Goal: Task Accomplishment & Management: Complete application form

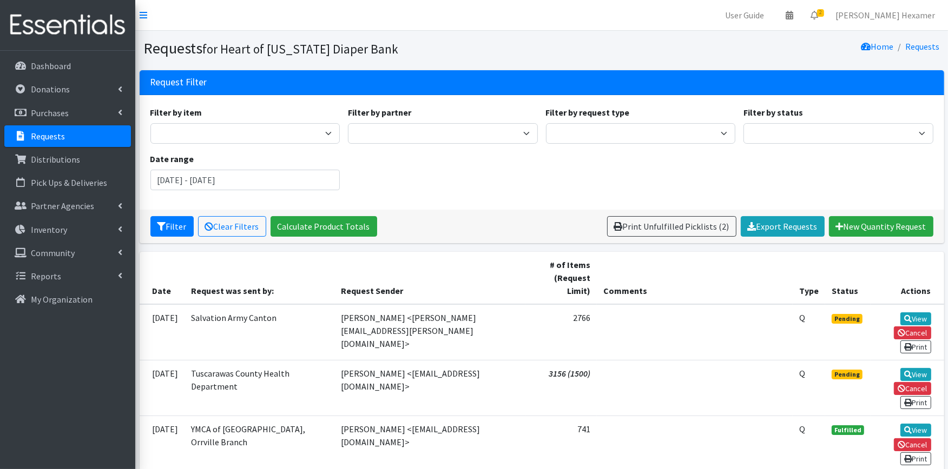
click at [56, 136] on p "Requests" at bounding box center [48, 136] width 34 height 11
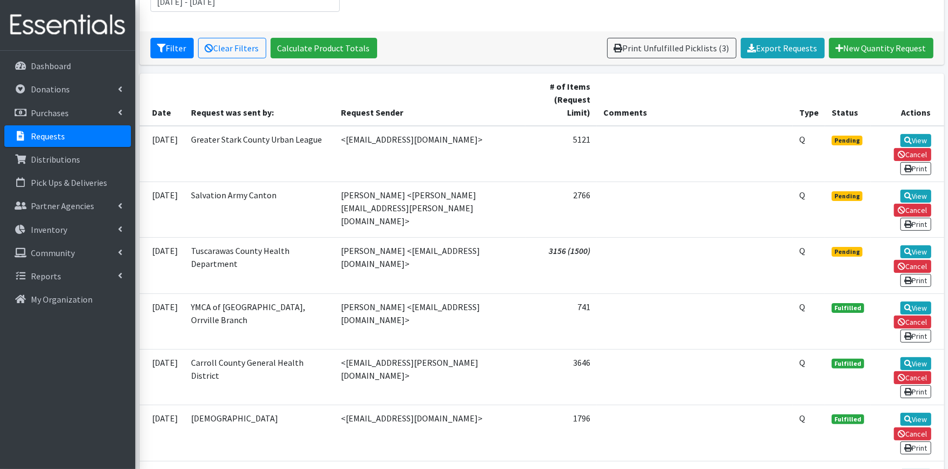
scroll to position [180, 0]
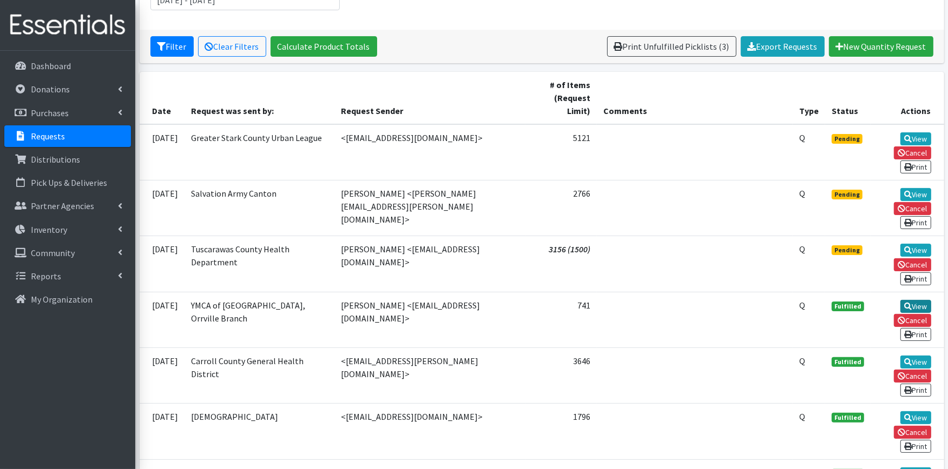
click at [906, 303] on icon at bounding box center [908, 307] width 8 height 8
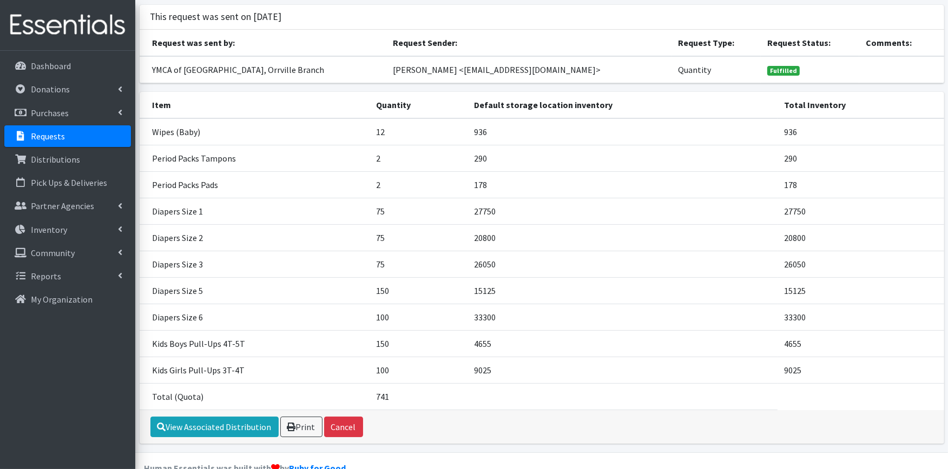
scroll to position [88, 0]
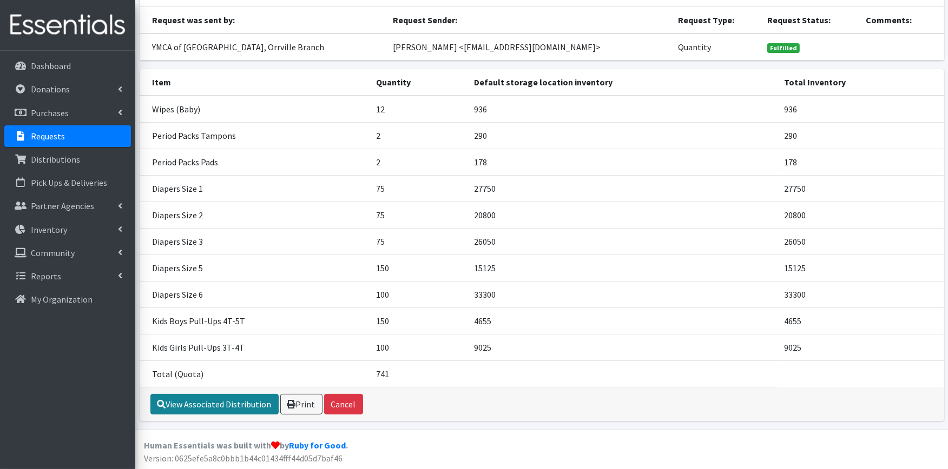
click at [206, 400] on link "View Associated Distribution" at bounding box center [214, 404] width 128 height 21
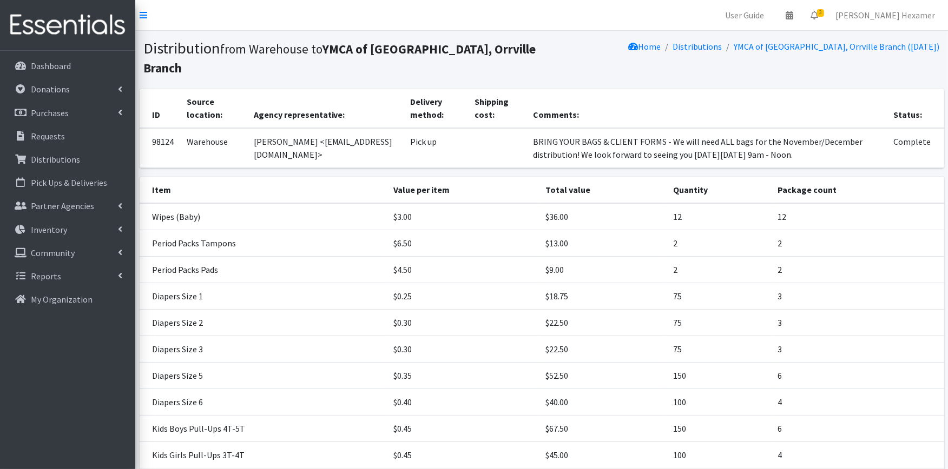
drag, startPoint x: 774, startPoint y: 154, endPoint x: 452, endPoint y: 132, distance: 323.6
click at [452, 132] on tr "98124 Warehouse Lindsey <lindseys@ymcawayne.org> Pick up BRING YOUR BAGS & CLIE…" at bounding box center [542, 148] width 804 height 40
click at [37, 137] on p "Requests" at bounding box center [48, 136] width 34 height 11
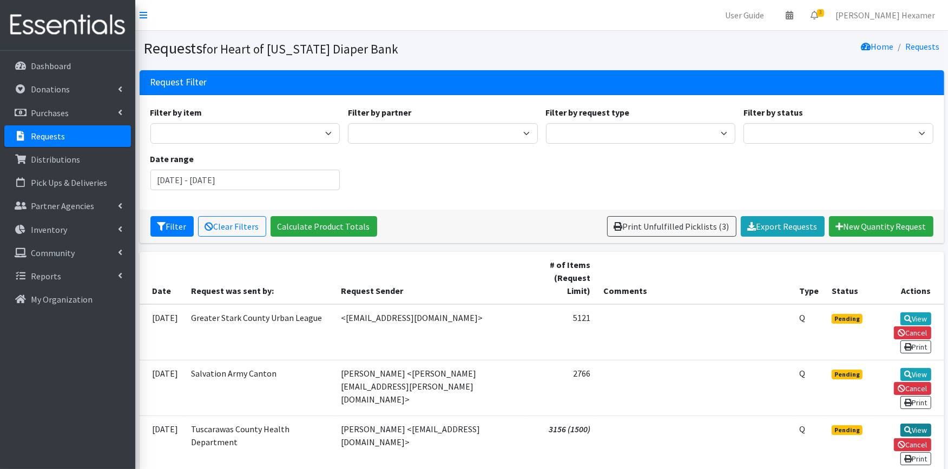
click at [920, 424] on link "View" at bounding box center [915, 430] width 31 height 13
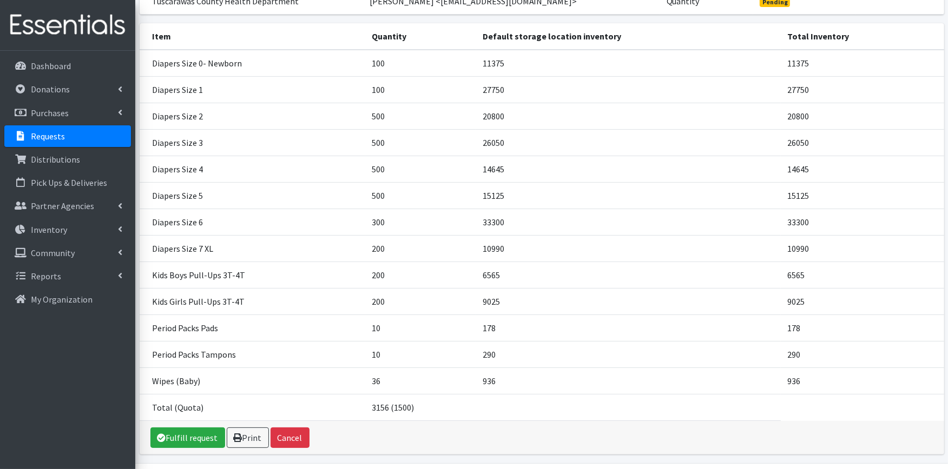
scroll to position [168, 0]
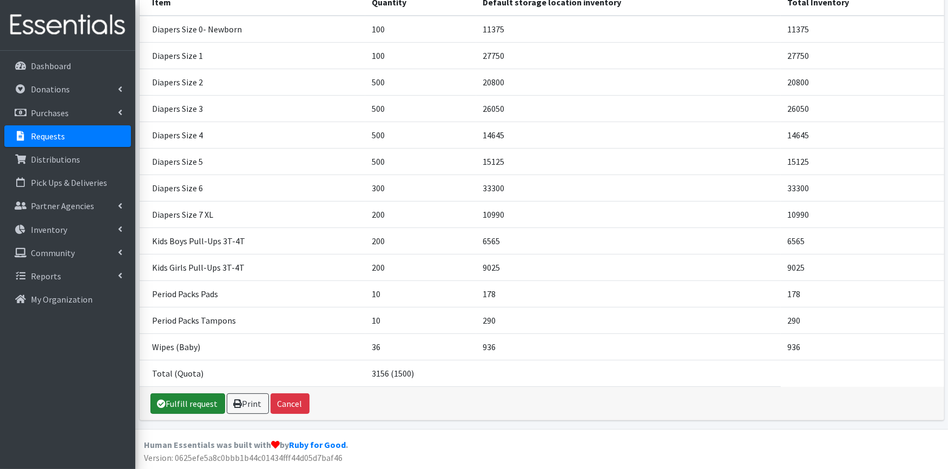
click at [180, 397] on link "Fulfill request" at bounding box center [187, 404] width 75 height 21
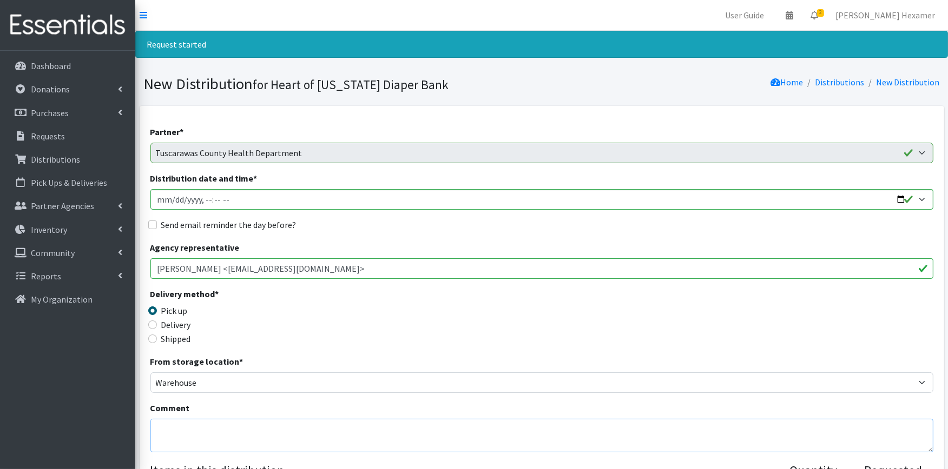
click at [172, 434] on textarea "Comment" at bounding box center [541, 436] width 783 height 34
paste textarea "BRING YOUR BAGS & CLIENT FORMS - We will need ALL bags for the November/Decembe…"
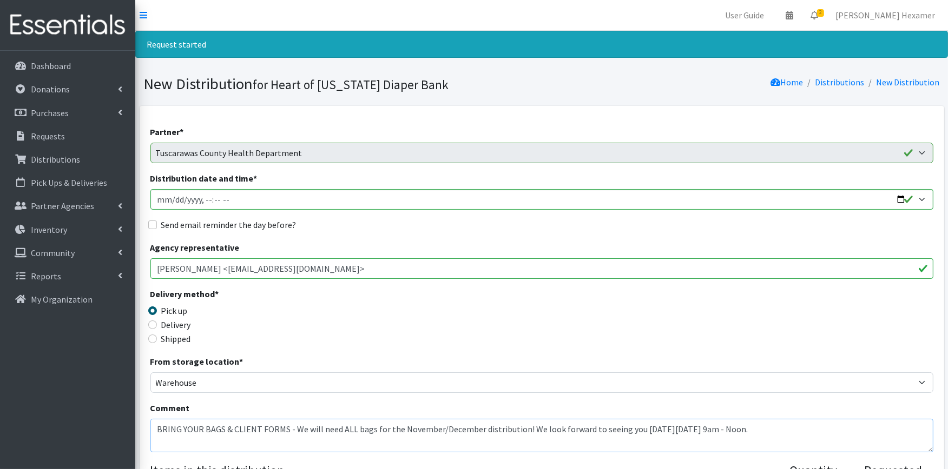
type textarea "BRING YOUR BAGS & CLIENT FORMS - We will need ALL bags for the November/Decembe…"
click at [899, 198] on input "Distribution date and time *" at bounding box center [541, 199] width 783 height 21
type input "[DATE]T09:00"
click at [431, 230] on div "Send email reminder the day before?" at bounding box center [541, 224] width 783 height 13
click at [171, 221] on label "Send email reminder the day before?" at bounding box center [228, 224] width 135 height 13
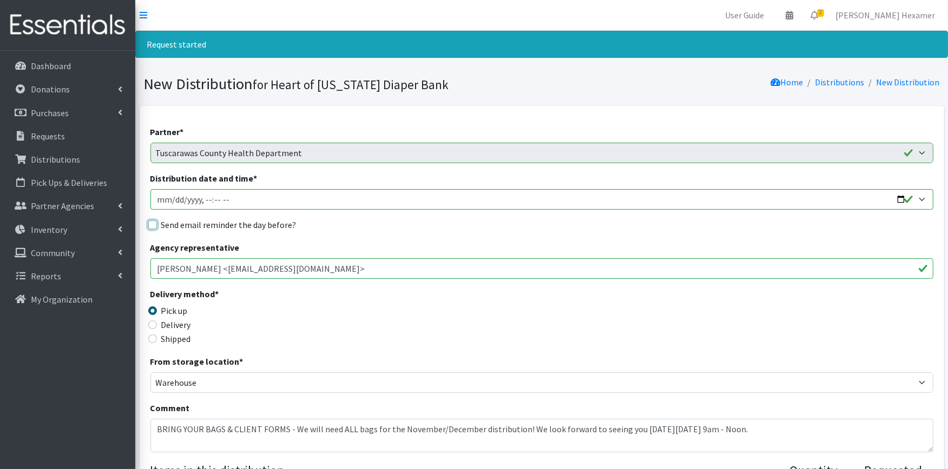
click at [157, 221] on input "Send email reminder the day before?" at bounding box center [152, 225] width 9 height 9
checkbox input "true"
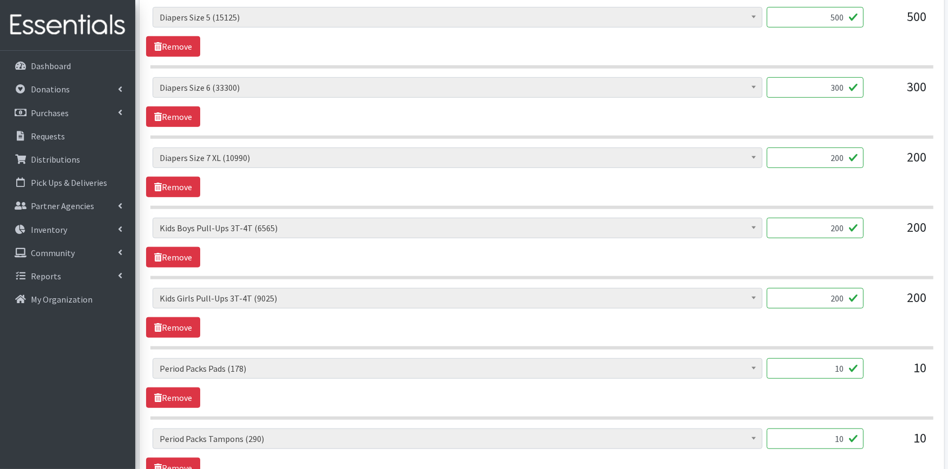
scroll to position [1021, 0]
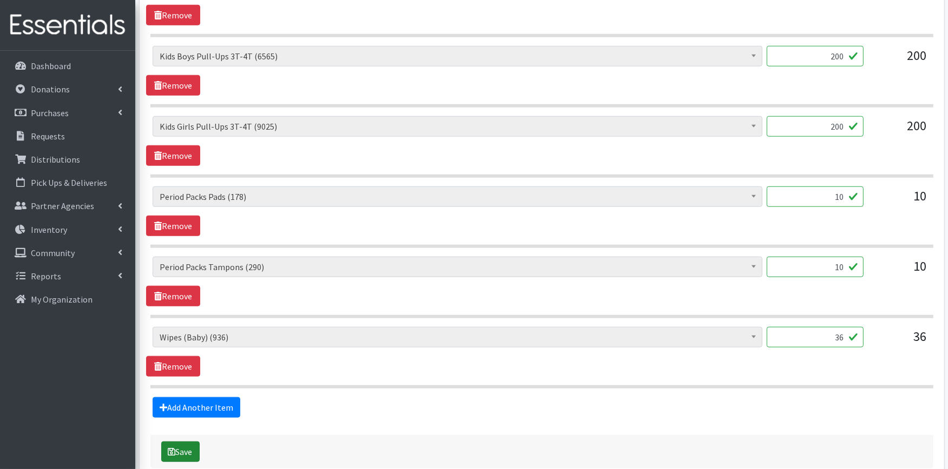
click at [180, 450] on button "Save" at bounding box center [180, 452] width 38 height 21
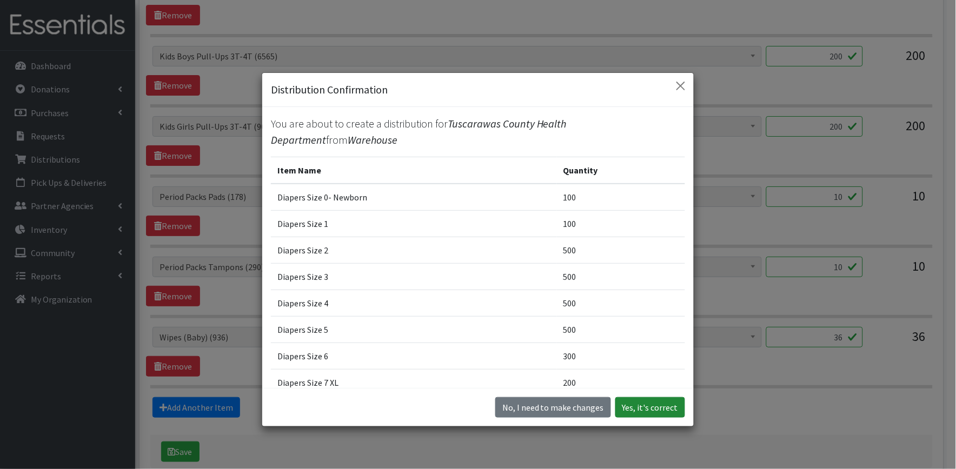
click at [619, 402] on button "Yes, it's correct" at bounding box center [650, 408] width 70 height 21
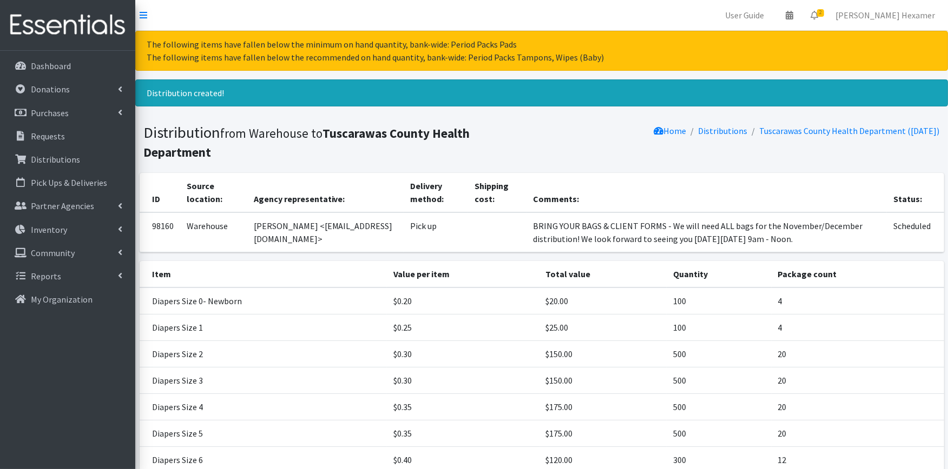
scroll to position [272, 0]
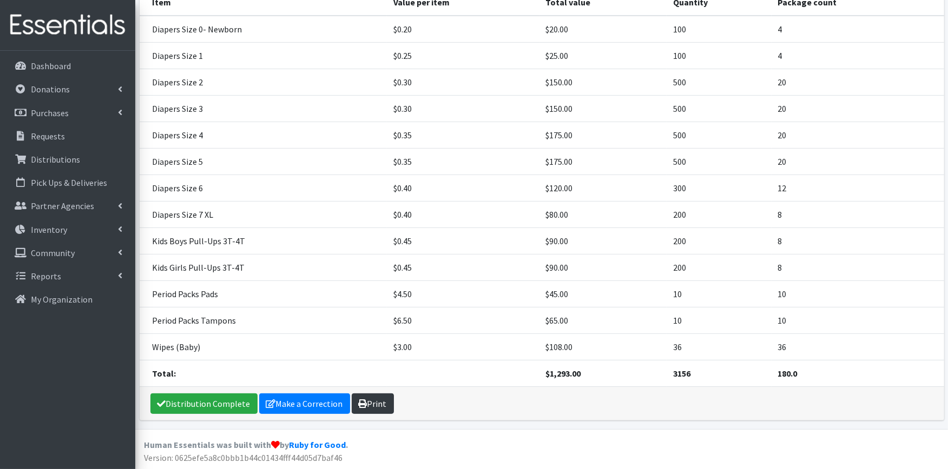
click at [383, 398] on link "Print" at bounding box center [373, 404] width 42 height 21
click at [209, 401] on link "Distribution Complete" at bounding box center [203, 404] width 107 height 21
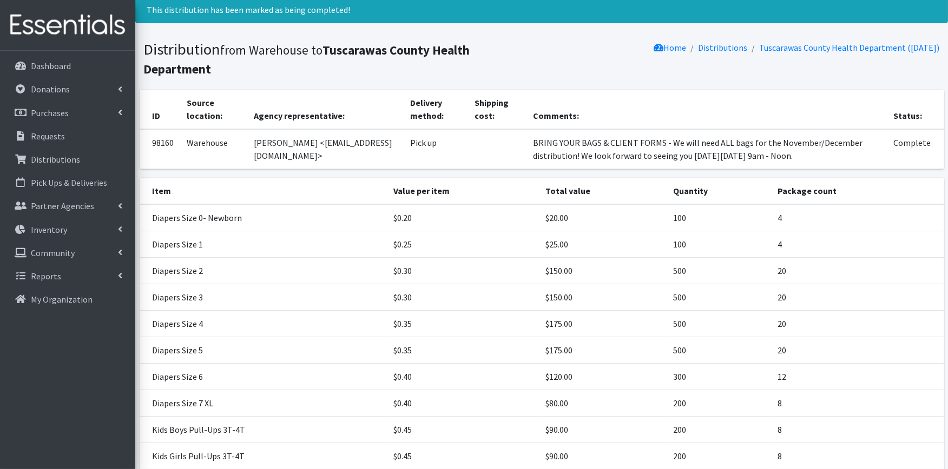
scroll to position [0, 0]
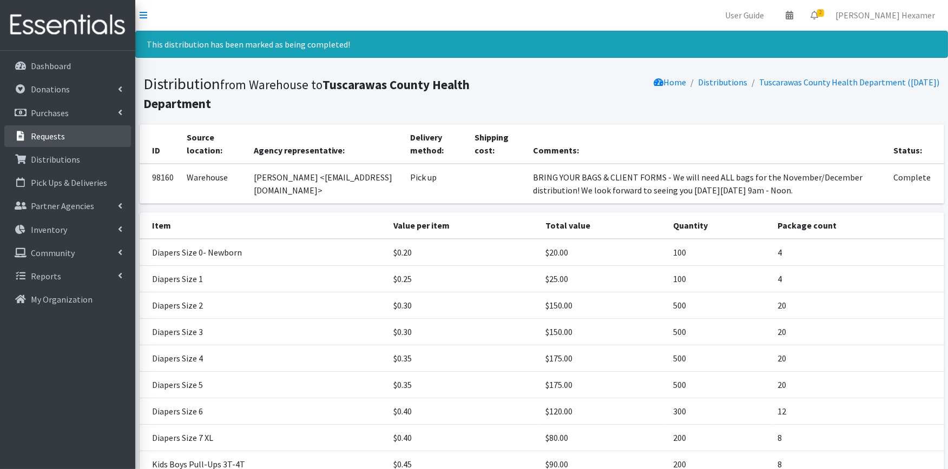
click at [56, 133] on p "Requests" at bounding box center [48, 136] width 34 height 11
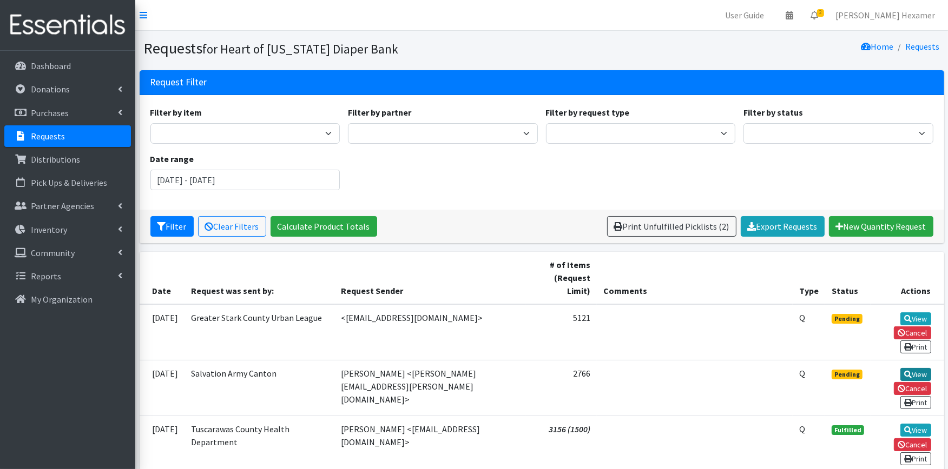
click at [921, 368] on link "View" at bounding box center [915, 374] width 31 height 13
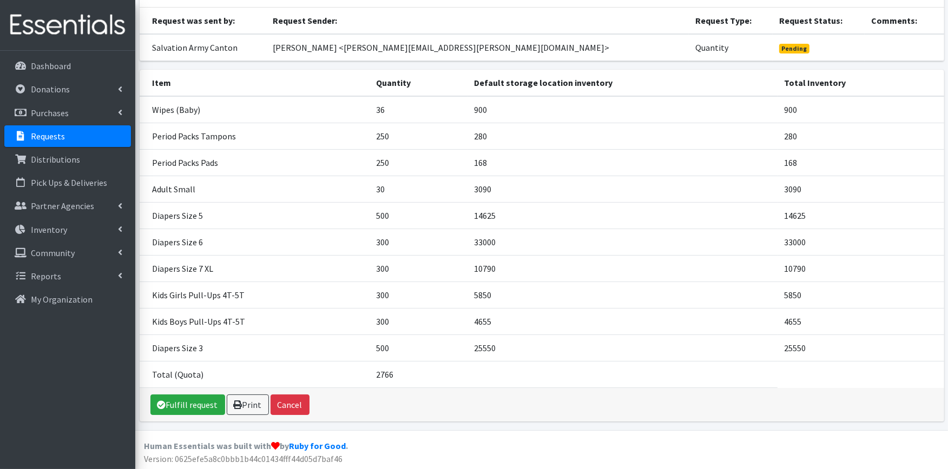
scroll to position [88, 0]
click at [196, 408] on link "Fulfill request" at bounding box center [187, 404] width 75 height 21
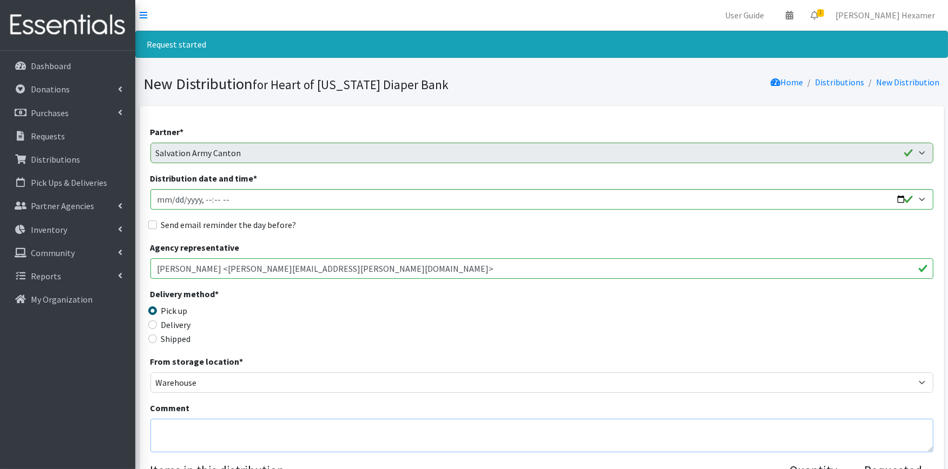
click at [188, 440] on textarea "Comment" at bounding box center [541, 436] width 783 height 34
paste textarea "BRING YOUR BAGS & CLIENT FORMS - We will need ALL bags for the November/Decembe…"
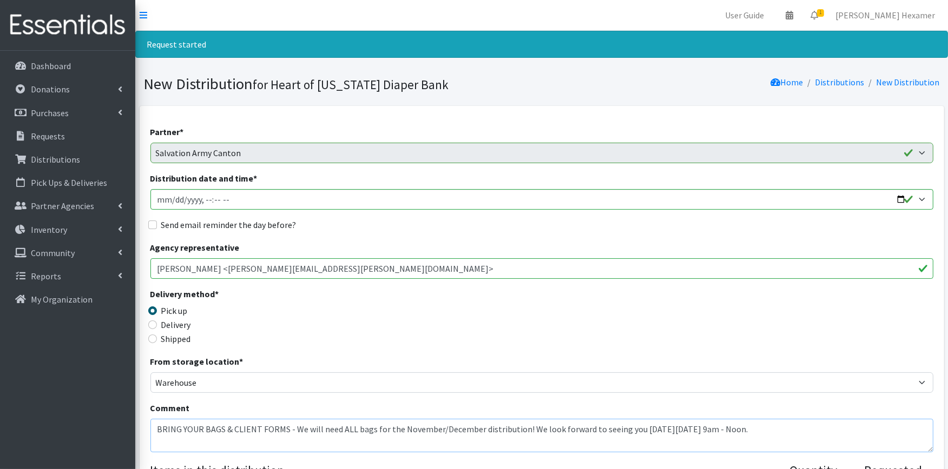
type textarea "BRING YOUR BAGS & CLIENT FORMS - We will need ALL bags for the November/Decembe…"
click at [896, 193] on input "Distribution date and time *" at bounding box center [541, 199] width 783 height 21
type input "2025-10-28T09:00"
drag, startPoint x: 441, startPoint y: 244, endPoint x: 330, endPoint y: 239, distance: 111.0
click at [441, 244] on div "Agency representative Isabella Rodriguez <isabella.rodriguez@use.salvationarmy.…" at bounding box center [541, 260] width 783 height 38
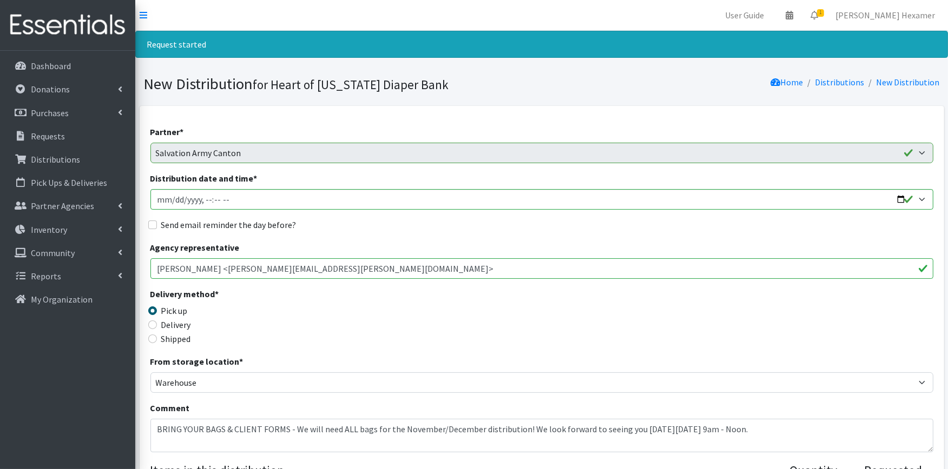
click at [213, 224] on label "Send email reminder the day before?" at bounding box center [228, 224] width 135 height 13
click at [157, 224] on input "Send email reminder the day before?" at bounding box center [152, 225] width 9 height 9
checkbox input "true"
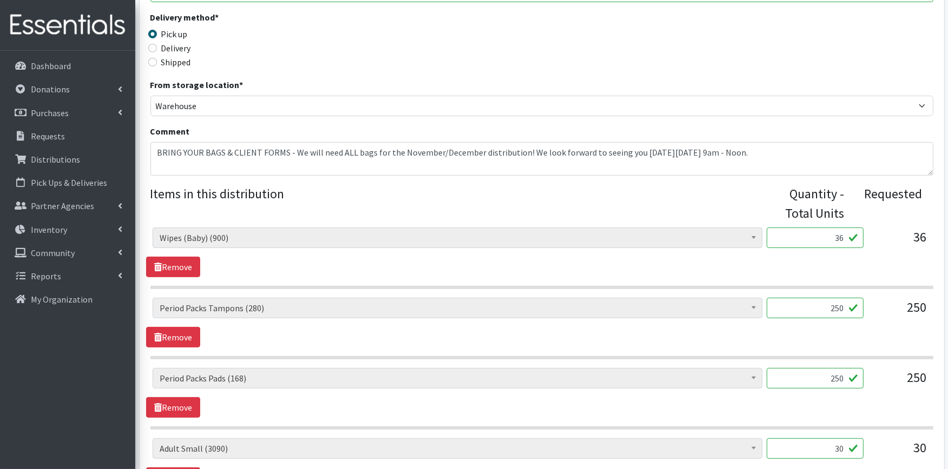
scroll to position [300, 0]
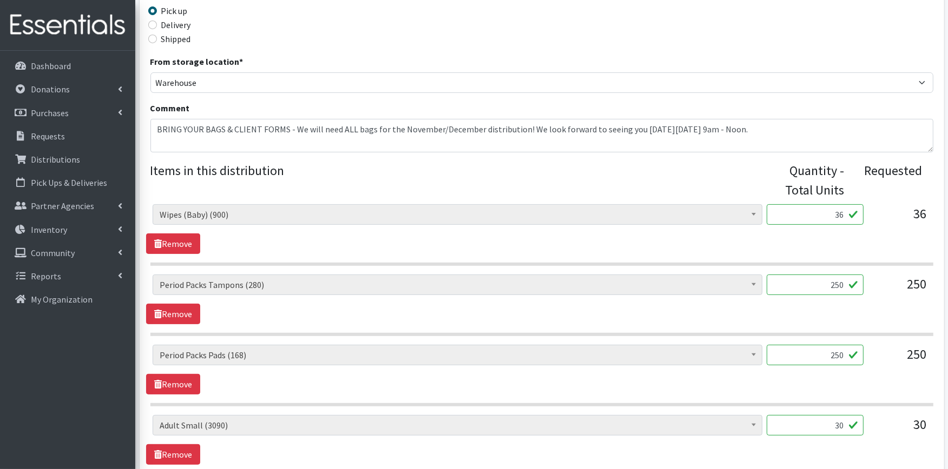
drag, startPoint x: 819, startPoint y: 288, endPoint x: 871, endPoint y: 284, distance: 52.1
click at [871, 284] on div "Adult XXX Large (0) Adult Large (3620) Adult XX Large (360) Adult Medium (1200)…" at bounding box center [542, 289] width 778 height 29
type input "10"
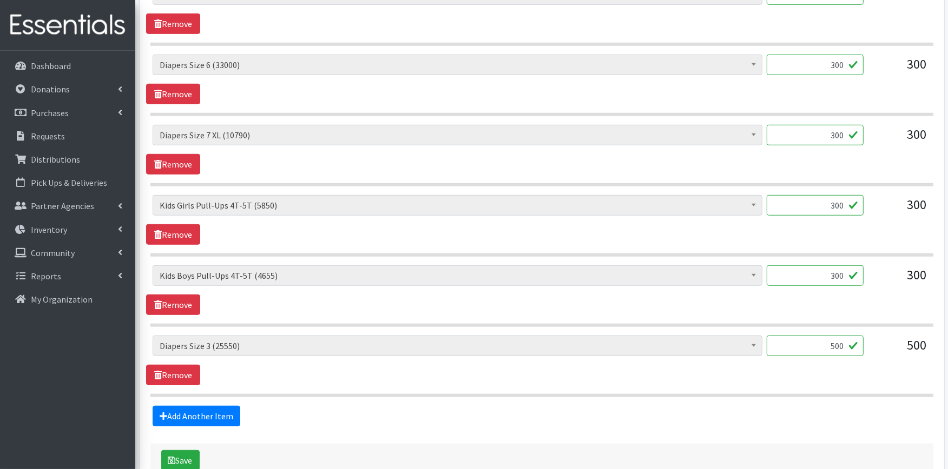
scroll to position [871, 0]
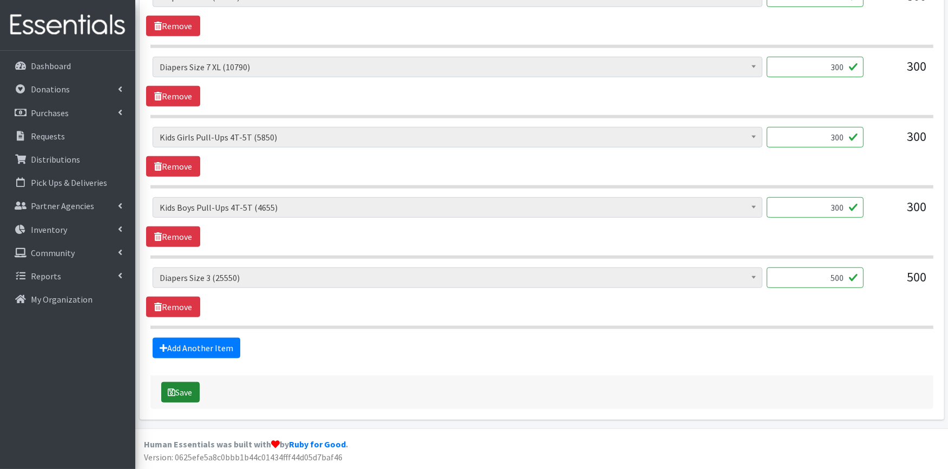
click at [170, 388] on icon "submit" at bounding box center [172, 392] width 8 height 9
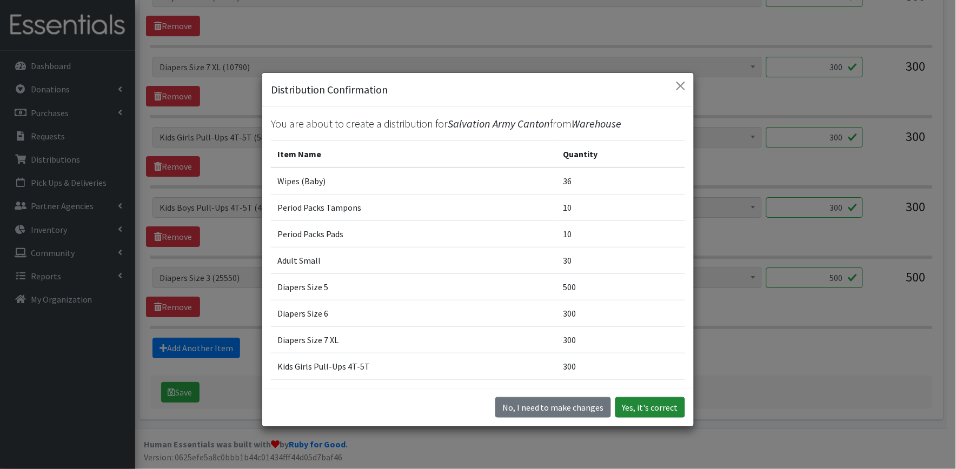
click at [647, 407] on button "Yes, it's correct" at bounding box center [650, 408] width 70 height 21
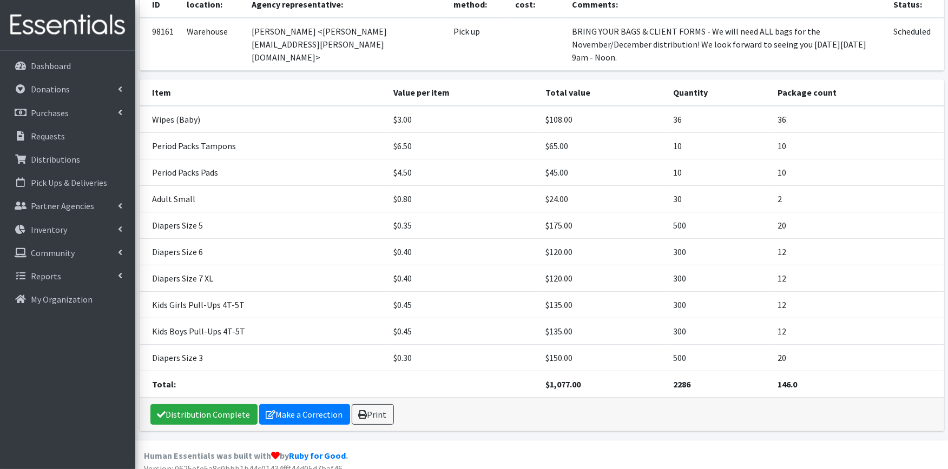
scroll to position [187, 0]
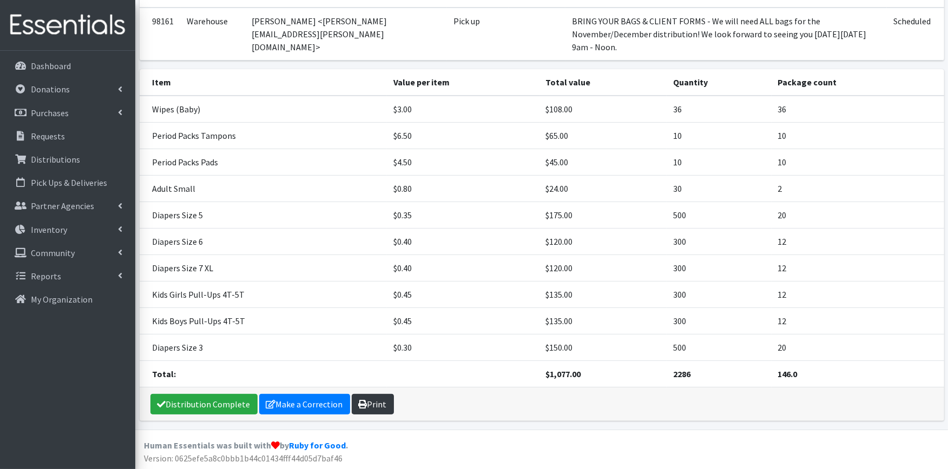
click at [376, 403] on link "Print" at bounding box center [373, 404] width 42 height 21
click at [199, 403] on link "Distribution Complete" at bounding box center [203, 404] width 107 height 21
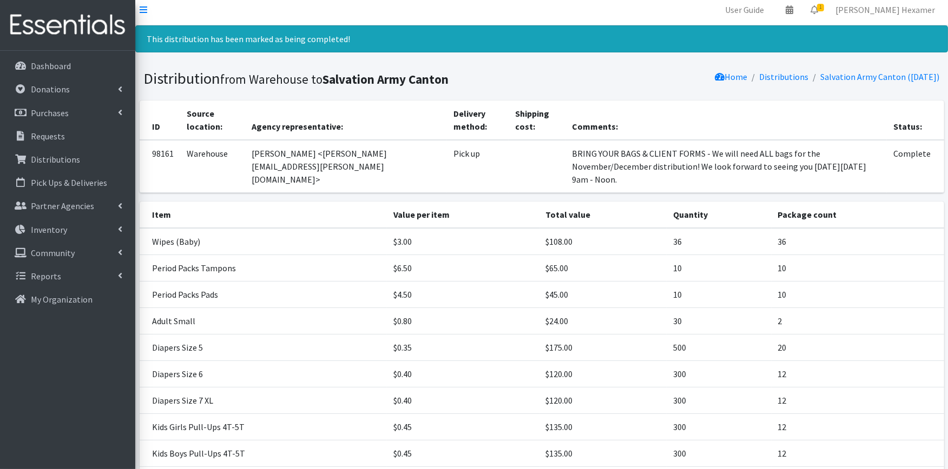
scroll to position [0, 0]
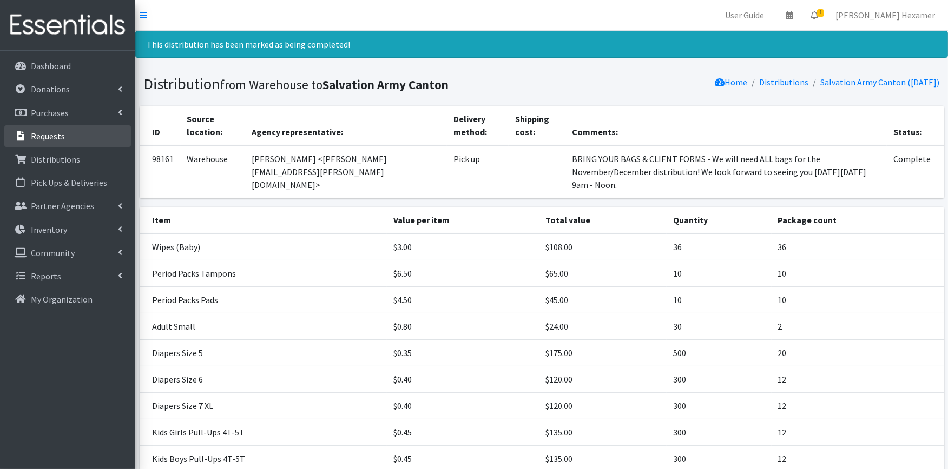
click at [60, 138] on p "Requests" at bounding box center [48, 136] width 34 height 11
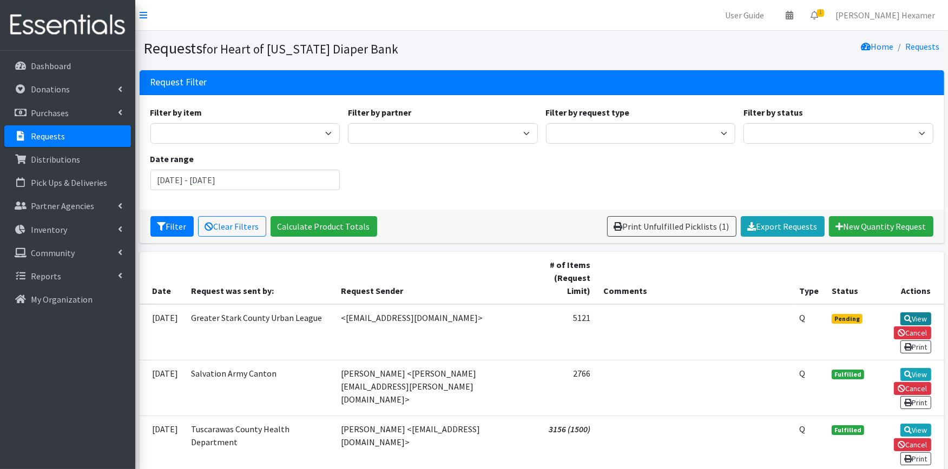
click at [904, 315] on icon at bounding box center [908, 319] width 8 height 8
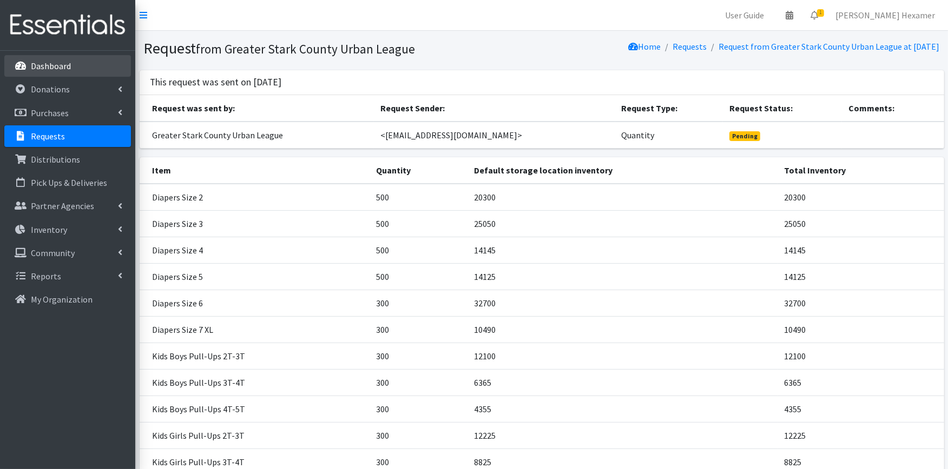
click at [45, 68] on p "Dashboard" at bounding box center [51, 66] width 40 height 11
